Goal: Task Accomplishment & Management: Manage account settings

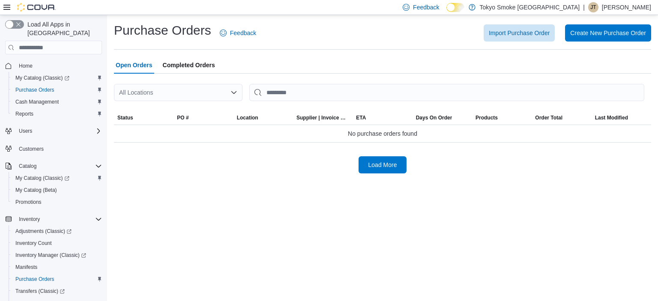
click at [207, 94] on div "All Locations" at bounding box center [178, 92] width 129 height 17
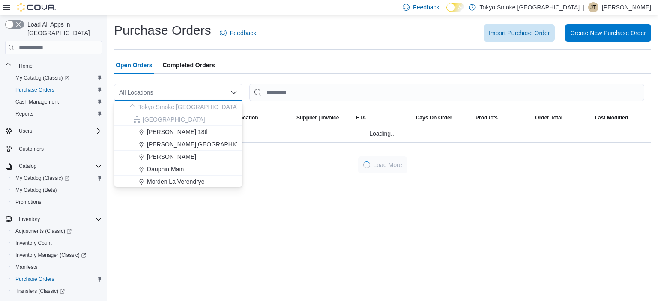
click at [208, 145] on div "[PERSON_NAME][GEOGRAPHIC_DATA]" at bounding box center [183, 144] width 108 height 9
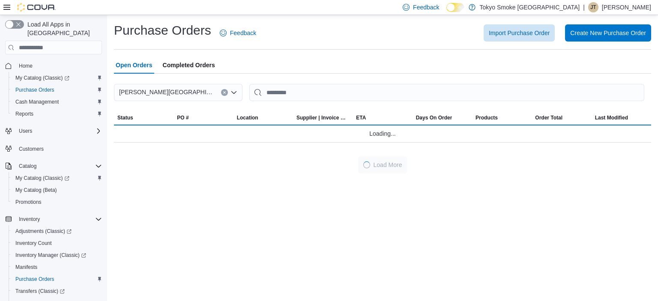
click at [356, 66] on div "Open Orders Completed Orders" at bounding box center [382, 65] width 537 height 17
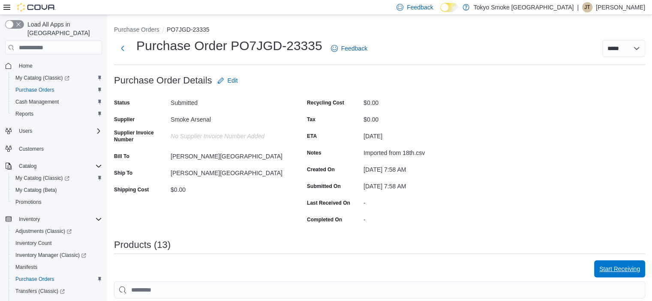
click at [624, 265] on span "Start Receiving" at bounding box center [619, 269] width 41 height 9
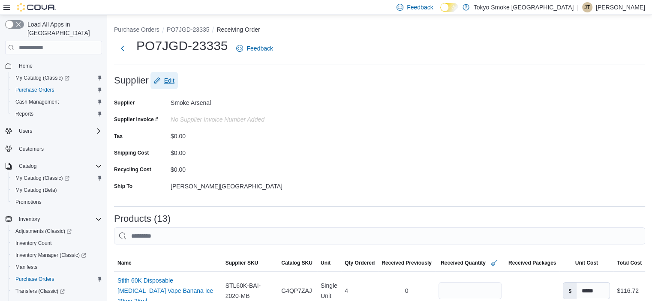
click at [170, 78] on span "Edit" at bounding box center [169, 80] width 10 height 9
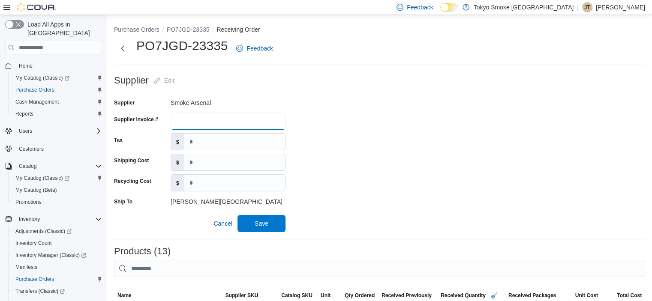
click at [243, 120] on input "Supplier Invoice #" at bounding box center [228, 121] width 115 height 17
type input "*******"
click at [276, 219] on span "Save" at bounding box center [262, 223] width 38 height 17
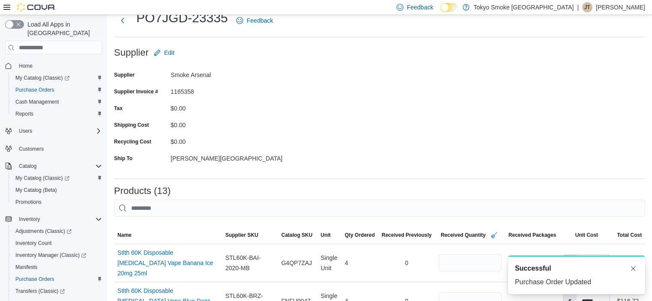
scroll to position [43, 0]
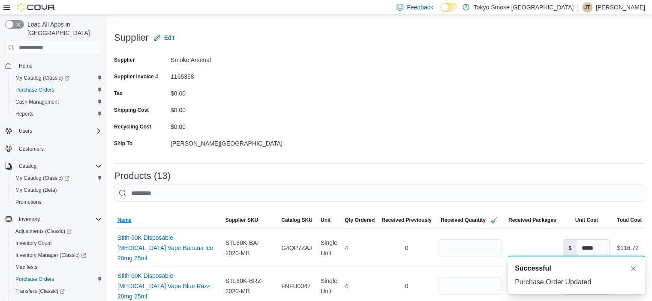
drag, startPoint x: 135, startPoint y: 216, endPoint x: 144, endPoint y: 209, distance: 11.3
click at [135, 216] on span "Name" at bounding box center [168, 220] width 108 height 14
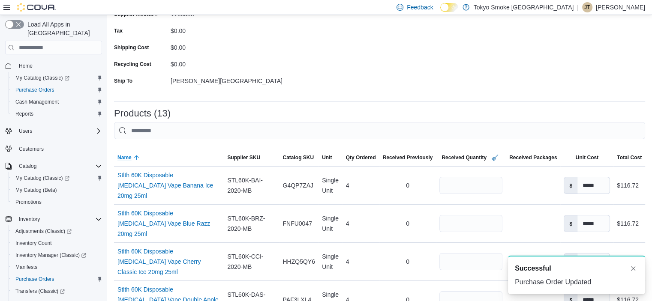
scroll to position [171, 0]
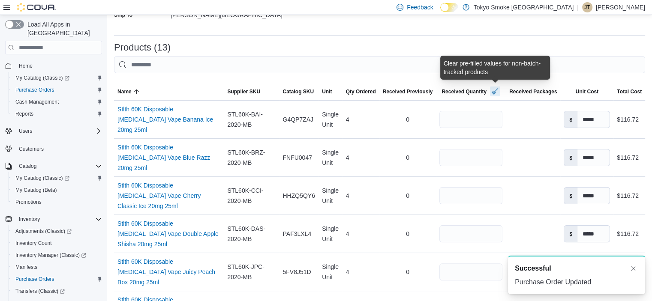
click at [496, 90] on button "button" at bounding box center [495, 91] width 10 height 10
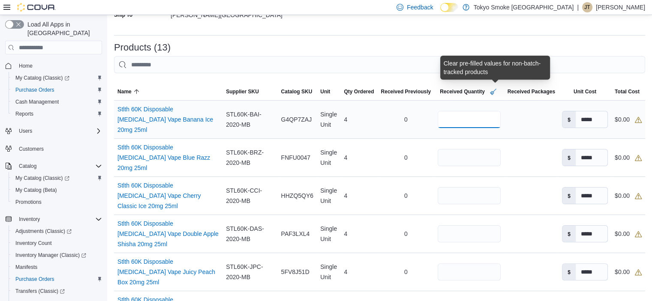
click at [457, 123] on input "number" at bounding box center [469, 119] width 63 height 17
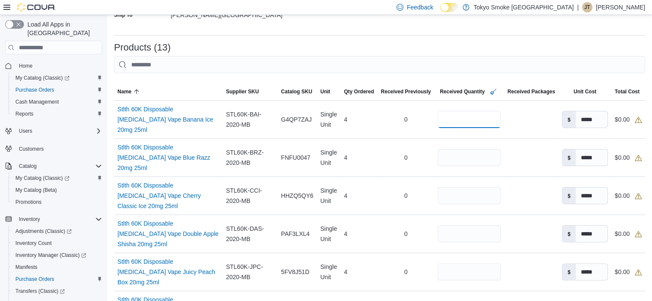
type input "*"
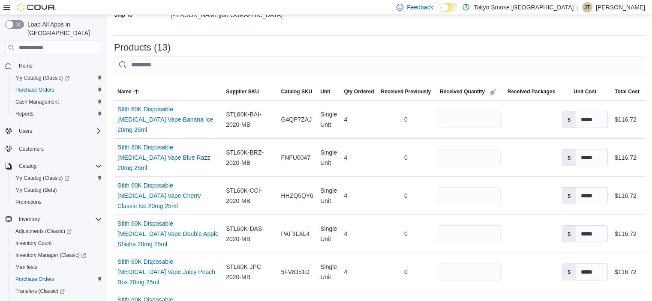
type input "*"
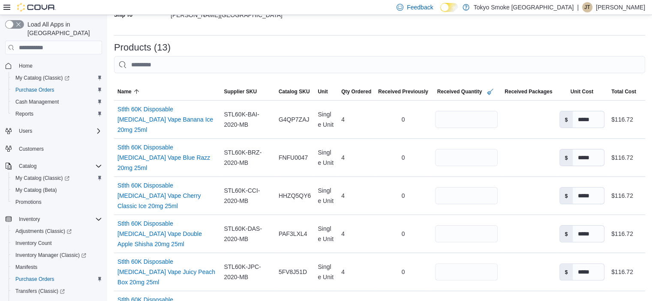
scroll to position [339, 0]
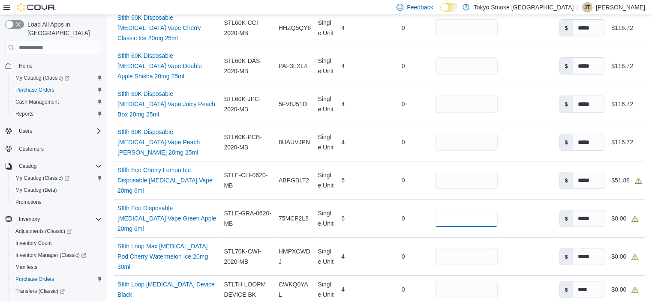
type input "*"
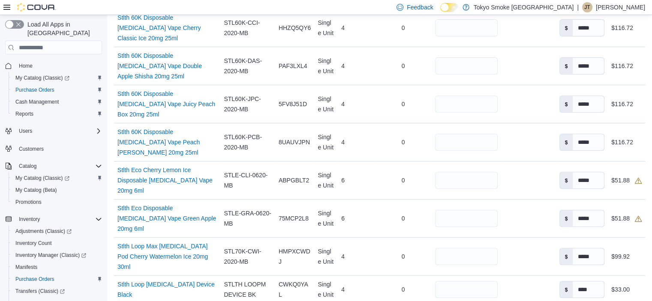
scroll to position [504, 0]
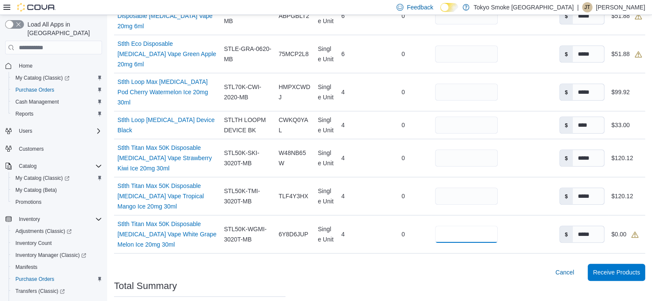
type input "*"
click at [588, 264] on button "Receive Products" at bounding box center [616, 272] width 57 height 17
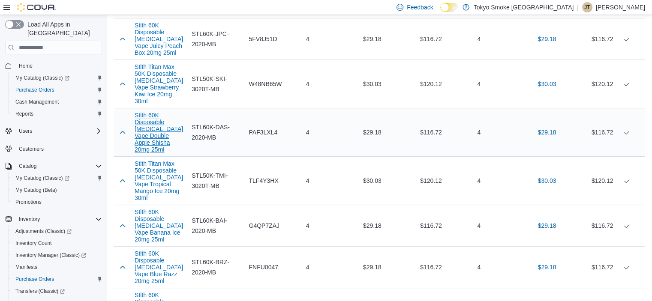
scroll to position [215, 0]
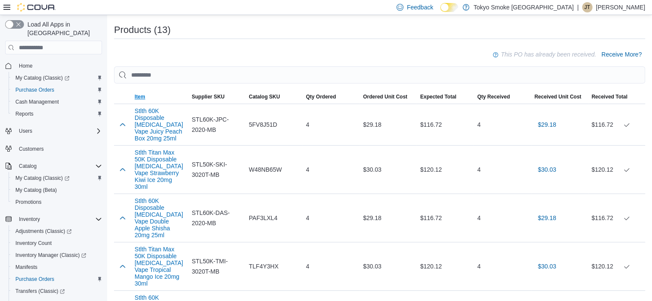
click at [140, 96] on span "Item" at bounding box center [140, 96] width 11 height 7
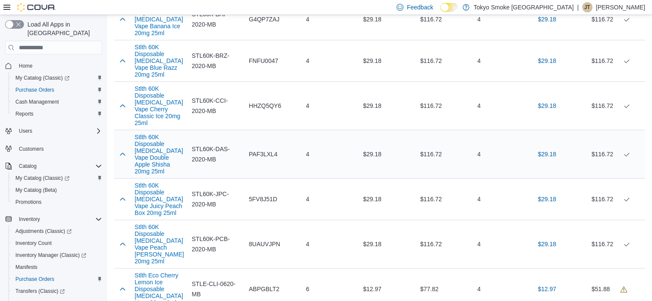
scroll to position [301, 0]
